Goal: Task Accomplishment & Management: Manage account settings

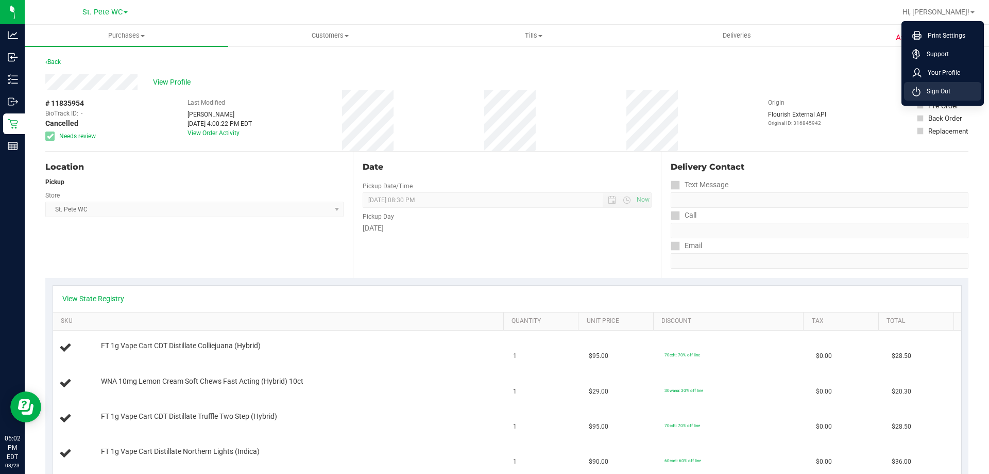
click at [941, 94] on span "Sign Out" at bounding box center [936, 91] width 30 height 10
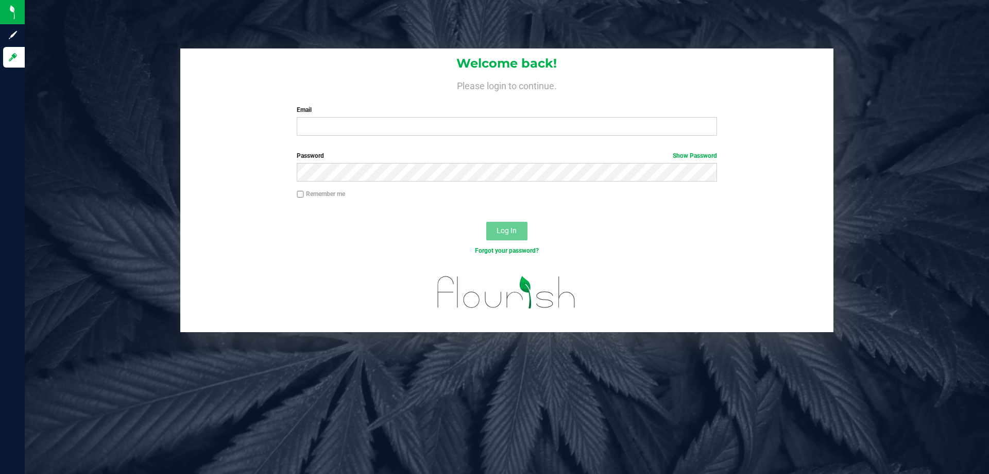
click at [364, 112] on label "Email" at bounding box center [507, 109] width 420 height 9
click at [364, 117] on input "Email" at bounding box center [507, 126] width 420 height 19
type input "[EMAIL_ADDRESS][PERSON_NAME][DOMAIN_NAME]"
click at [486, 222] on button "Log In" at bounding box center [506, 231] width 41 height 19
